Goal: Transaction & Acquisition: Book appointment/travel/reservation

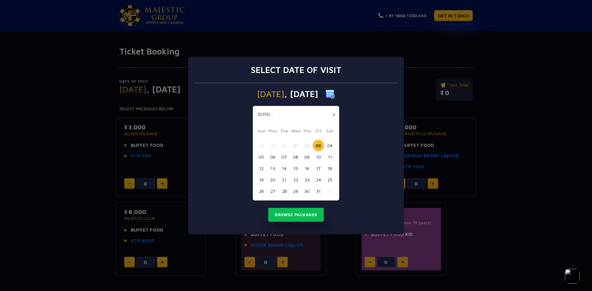
click at [335, 96] on img at bounding box center [330, 93] width 9 height 9
click at [335, 95] on img at bounding box center [330, 93] width 9 height 9
click at [333, 115] on button "button" at bounding box center [334, 115] width 8 height 8
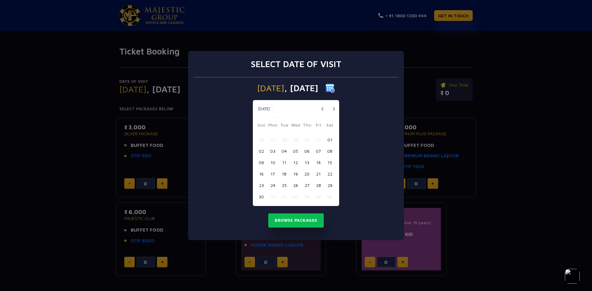
click at [317, 175] on button "21" at bounding box center [318, 173] width 11 height 11
click at [300, 218] on button "Browse Packages" at bounding box center [296, 221] width 56 height 14
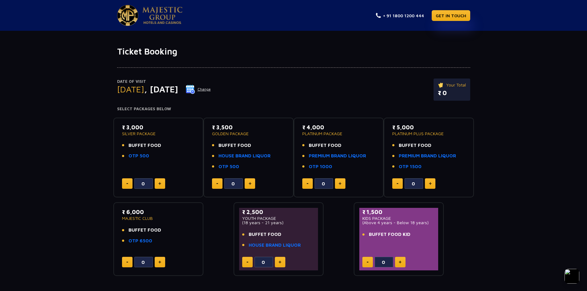
click at [195, 90] on img at bounding box center [190, 89] width 9 height 9
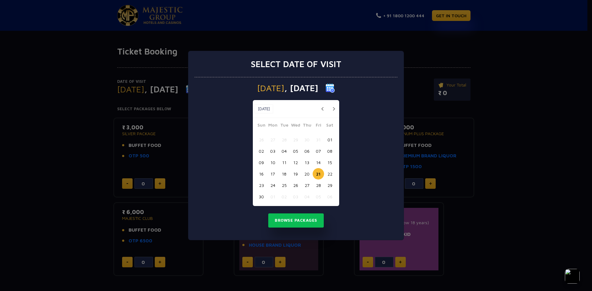
click at [322, 109] on button "button" at bounding box center [323, 109] width 8 height 8
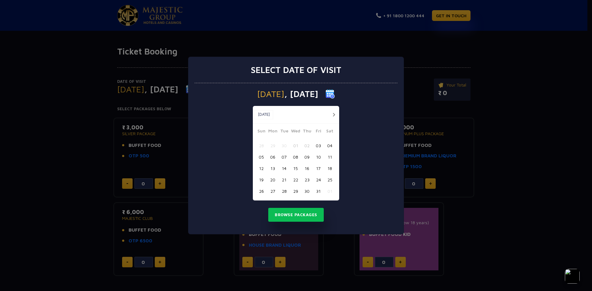
click at [333, 113] on button "button" at bounding box center [334, 115] width 8 height 8
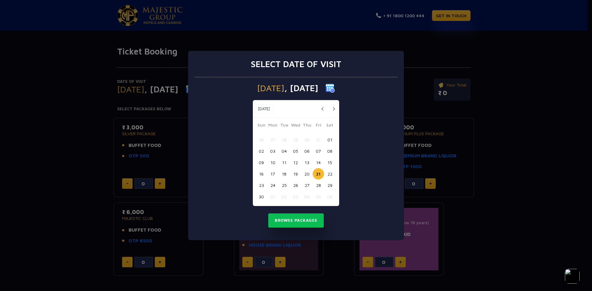
click at [305, 173] on button "20" at bounding box center [306, 173] width 11 height 11
click at [296, 220] on button "Browse Packages" at bounding box center [296, 221] width 56 height 14
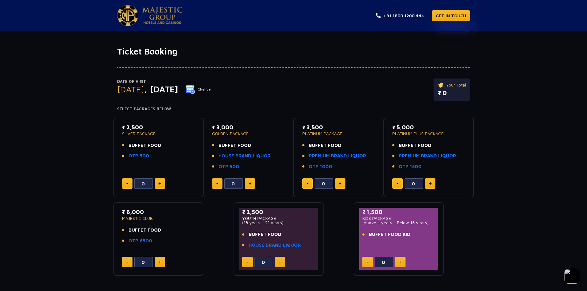
click at [195, 90] on img at bounding box center [190, 89] width 9 height 9
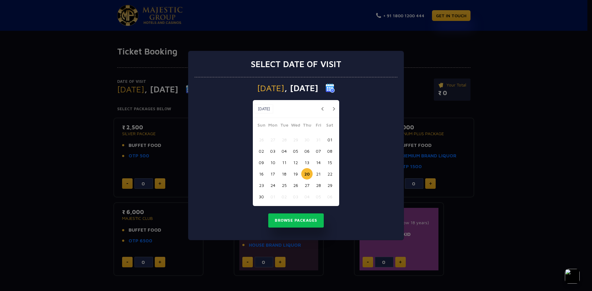
click at [319, 176] on button "21" at bounding box center [318, 173] width 11 height 11
click at [285, 221] on button "Browse Packages" at bounding box center [296, 221] width 56 height 14
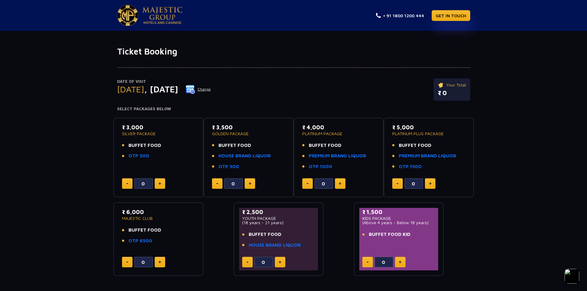
click at [253, 187] on button at bounding box center [250, 184] width 10 height 10
type input "1"
click at [163, 184] on button at bounding box center [160, 184] width 10 height 10
type input "1"
click at [233, 158] on link "HOUSE BRAND LIQUOR" at bounding box center [245, 156] width 52 height 7
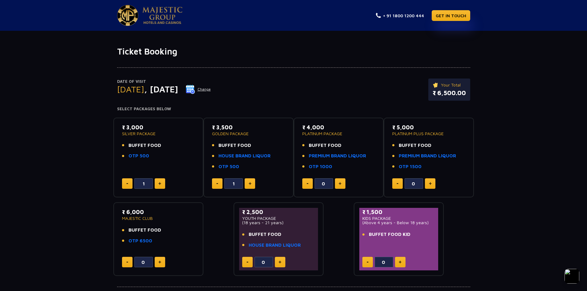
drag, startPoint x: 203, startPoint y: 135, endPoint x: 253, endPoint y: 133, distance: 50.0
click at [253, 133] on div "₹ 3,000 SILVER PACKAGE BUFFET FOOD OTP 500 1 ₹ 3,500 GOLDEN PACKAGE BUFFET FOOD…" at bounding box center [293, 195] width 361 height 164
click at [262, 134] on p "GOLDEN PACKAGE" at bounding box center [248, 134] width 73 height 4
click at [452, 86] on p "Your Total" at bounding box center [449, 85] width 33 height 7
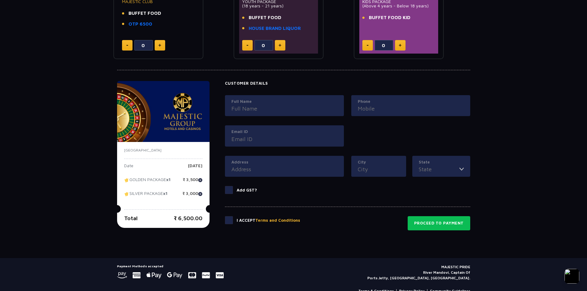
scroll to position [231, 0]
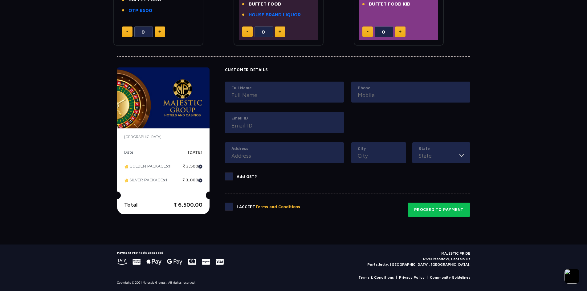
click at [243, 98] on input "Full Name" at bounding box center [285, 95] width 106 height 8
click at [542, 184] on div "Ticket Booking Date of Visit [DATE] Change Your Total ₹ 6,500.00 Select Package…" at bounding box center [293, 30] width 587 height 429
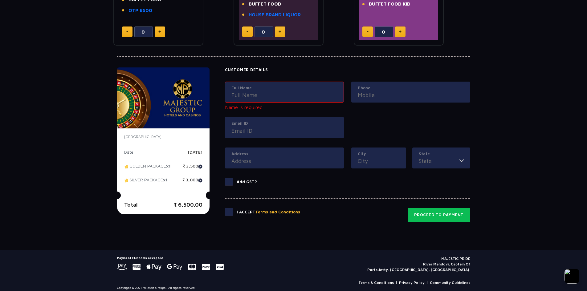
click at [268, 92] on input "Full Name" at bounding box center [285, 95] width 106 height 8
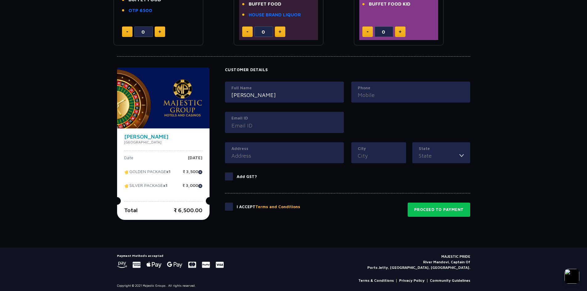
type input "[PERSON_NAME]"
type input "9560673194"
type input "[PERSON_NAME][EMAIL_ADDRESS][DOMAIN_NAME]"
click at [242, 159] on input "Address" at bounding box center [285, 156] width 106 height 8
type input "19/161 dakshinpuri, near [GEOGRAPHIC_DATA]"
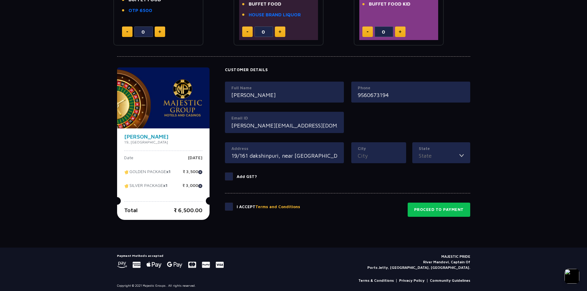
type input "[GEOGRAPHIC_DATA]"
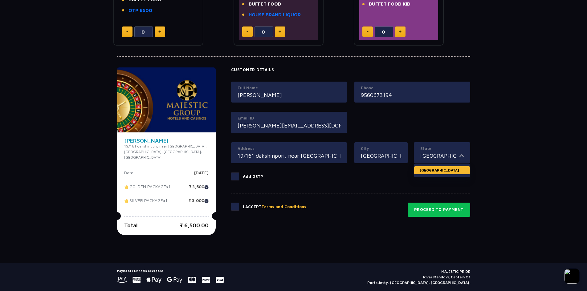
click at [432, 171] on li "[GEOGRAPHIC_DATA]" at bounding box center [442, 171] width 56 height 8
click at [392, 156] on input "[GEOGRAPHIC_DATA]" at bounding box center [381, 156] width 40 height 8
click at [352, 175] on label "Add GST?" at bounding box center [350, 177] width 239 height 8
click at [0, 0] on input "Add GST?" at bounding box center [0, 0] width 0 height 0
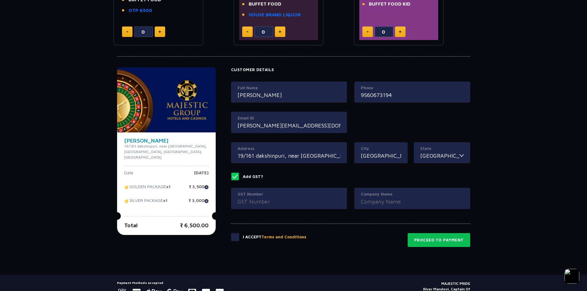
click at [233, 179] on span at bounding box center [235, 177] width 8 height 8
click at [0, 0] on input "Add GST?" at bounding box center [0, 0] width 0 height 0
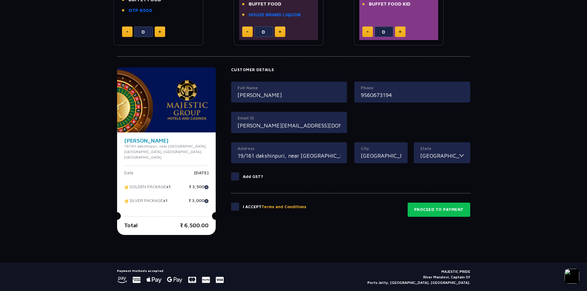
click at [233, 210] on span at bounding box center [235, 207] width 8 height 8
click at [0, 0] on input "checkbox" at bounding box center [0, 0] width 0 height 0
click at [419, 209] on button "Proceed to Payment" at bounding box center [439, 210] width 63 height 14
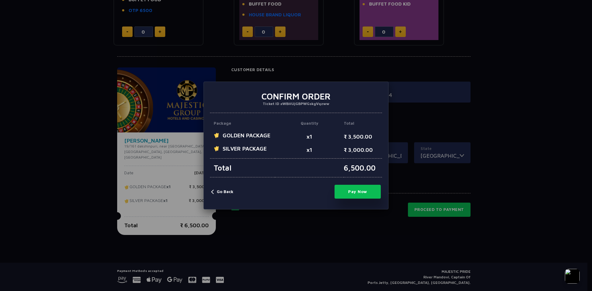
click at [352, 188] on button "Pay Now" at bounding box center [358, 192] width 46 height 14
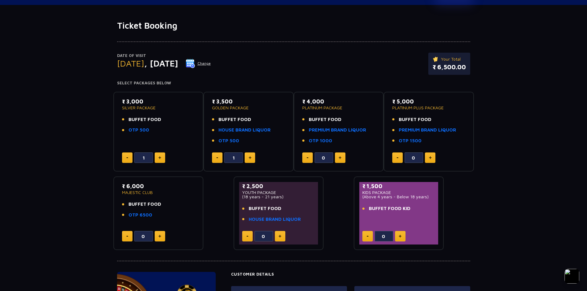
scroll to position [0, 0]
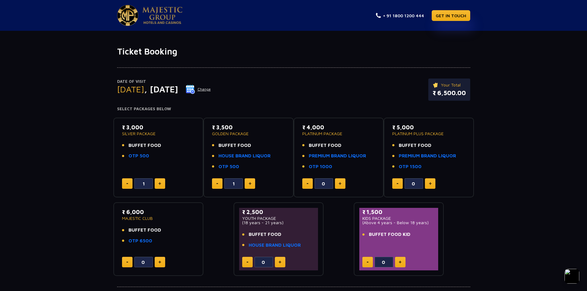
click at [195, 88] on img at bounding box center [190, 89] width 9 height 9
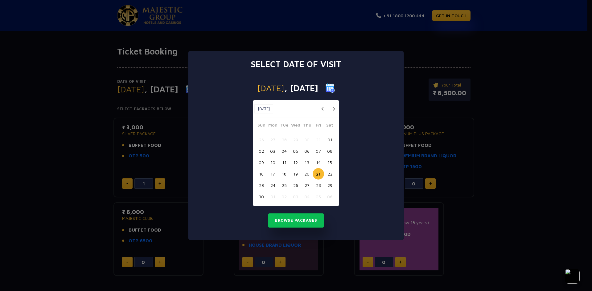
click at [328, 176] on button "22" at bounding box center [329, 173] width 11 height 11
click at [286, 220] on button "Browse Packages" at bounding box center [296, 221] width 56 height 14
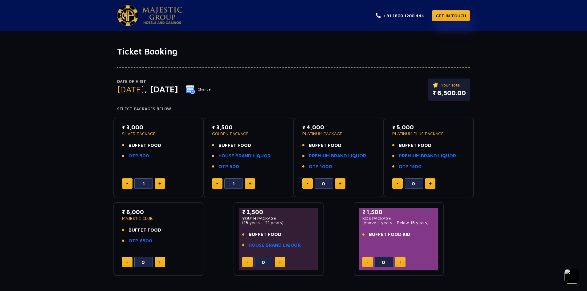
click at [195, 89] on img at bounding box center [190, 89] width 9 height 9
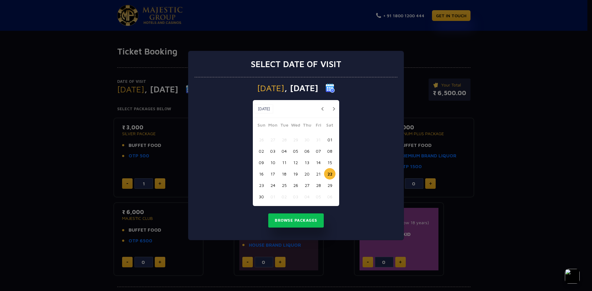
click at [307, 177] on button "20" at bounding box center [306, 173] width 11 height 11
click at [298, 217] on button "Browse Packages" at bounding box center [296, 221] width 56 height 14
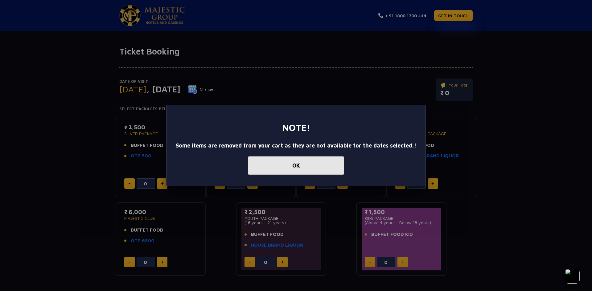
click at [289, 167] on button "OK" at bounding box center [296, 166] width 96 height 18
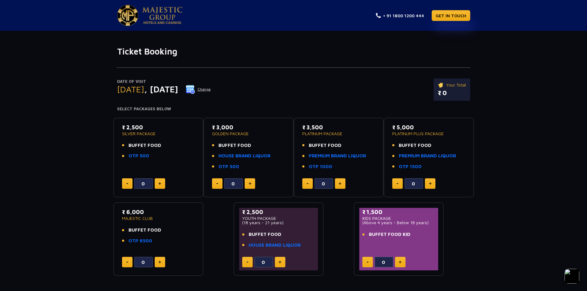
click at [211, 94] on button "Change" at bounding box center [199, 89] width 26 height 10
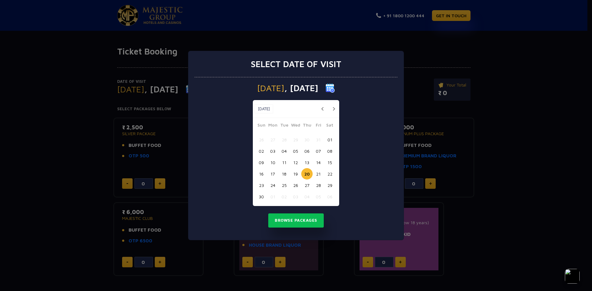
click at [318, 176] on button "21" at bounding box center [318, 173] width 11 height 11
click at [291, 220] on button "Browse Packages" at bounding box center [296, 221] width 56 height 14
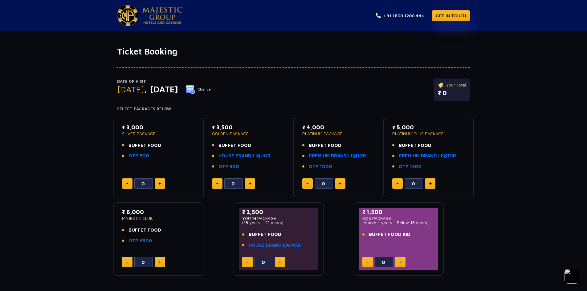
click at [195, 92] on img at bounding box center [190, 89] width 9 height 9
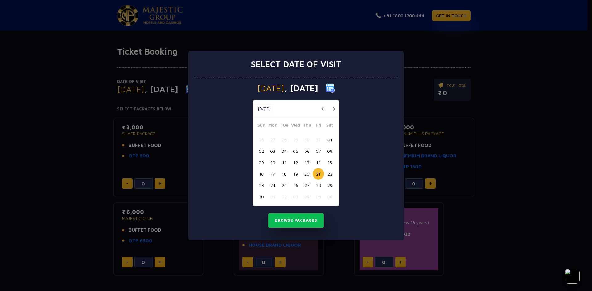
click at [304, 174] on button "20" at bounding box center [306, 173] width 11 height 11
click at [297, 219] on button "Browse Packages" at bounding box center [296, 221] width 56 height 14
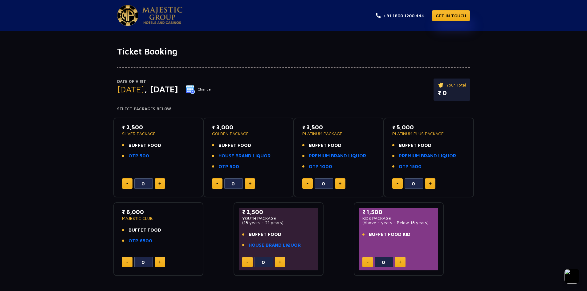
click at [159, 183] on img at bounding box center [159, 183] width 3 height 3
type input "1"
click at [251, 184] on img at bounding box center [250, 183] width 3 height 3
type input "1"
click at [195, 92] on img at bounding box center [190, 89] width 9 height 9
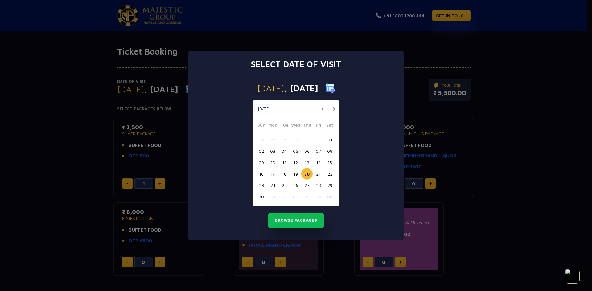
click at [273, 175] on button "17" at bounding box center [272, 173] width 11 height 11
click at [297, 219] on button "Browse Packages" at bounding box center [296, 221] width 56 height 14
